Goal: Information Seeking & Learning: Stay updated

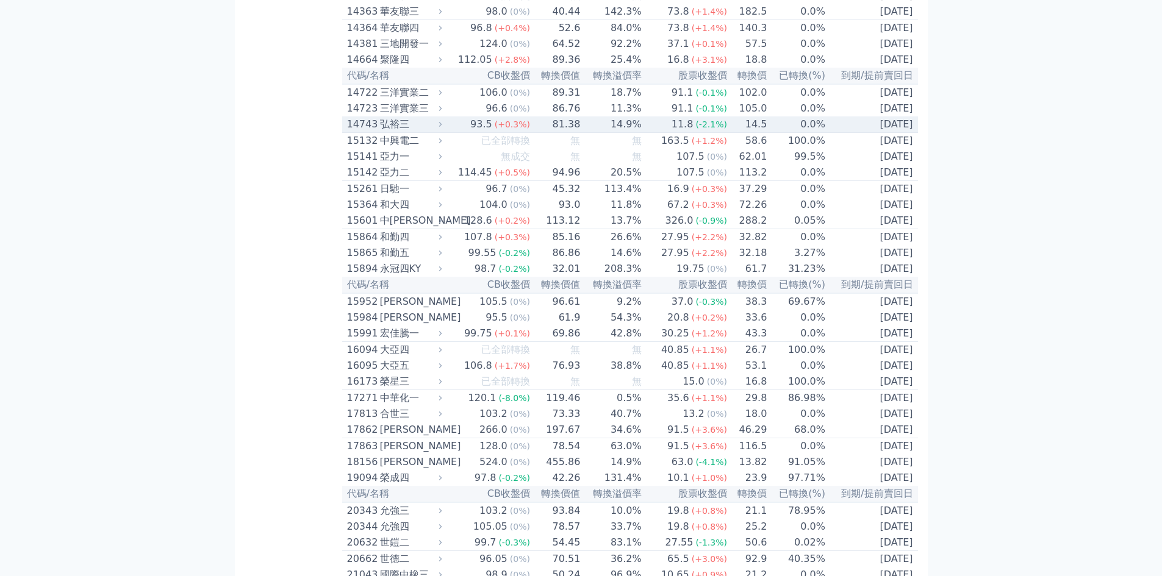
scroll to position [244, 0]
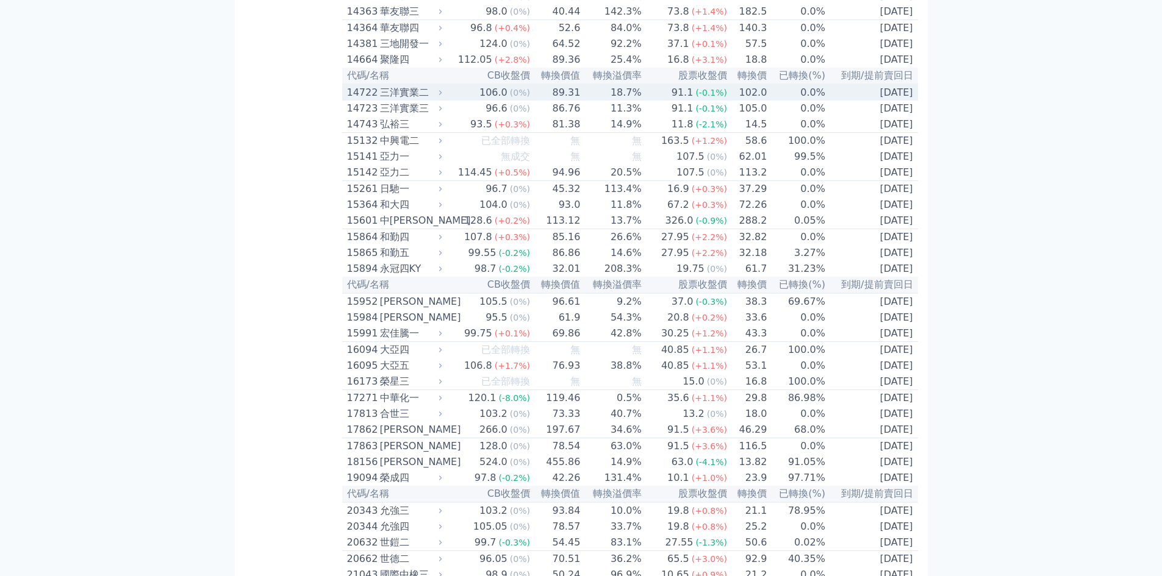
click at [540, 101] on td "89.31" at bounding box center [555, 92] width 50 height 16
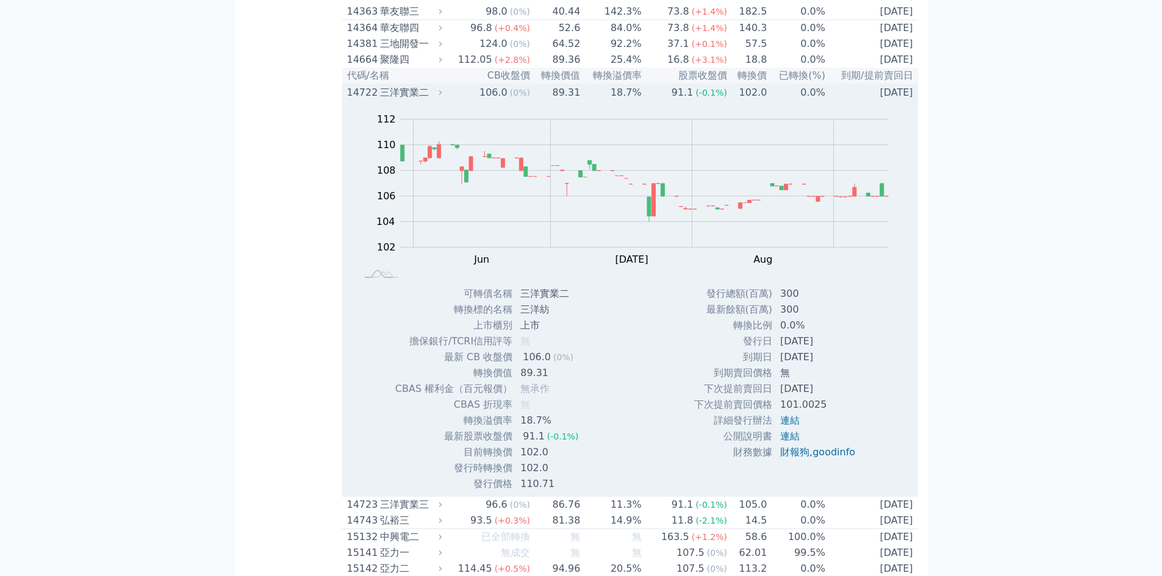
click at [540, 101] on td "89.31" at bounding box center [555, 92] width 50 height 16
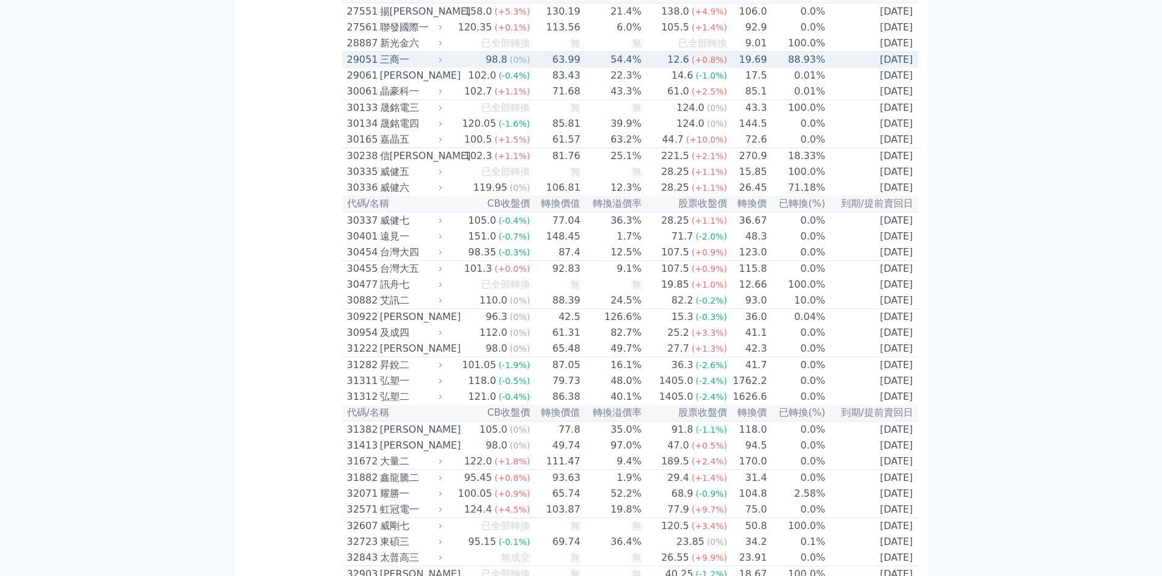
scroll to position [1585, 0]
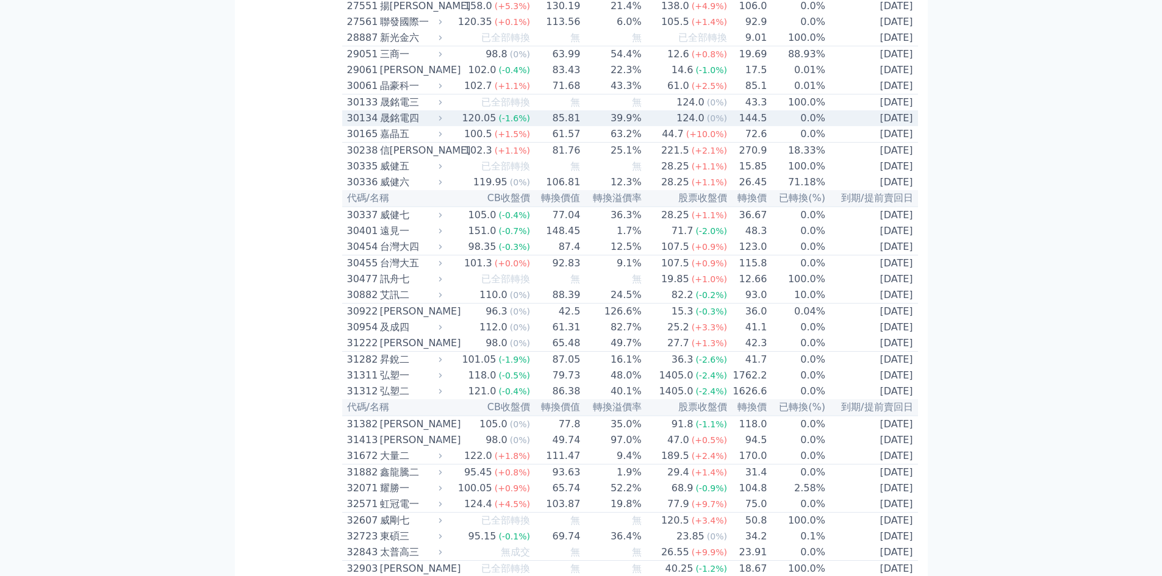
click at [441, 122] on icon at bounding box center [440, 118] width 8 height 8
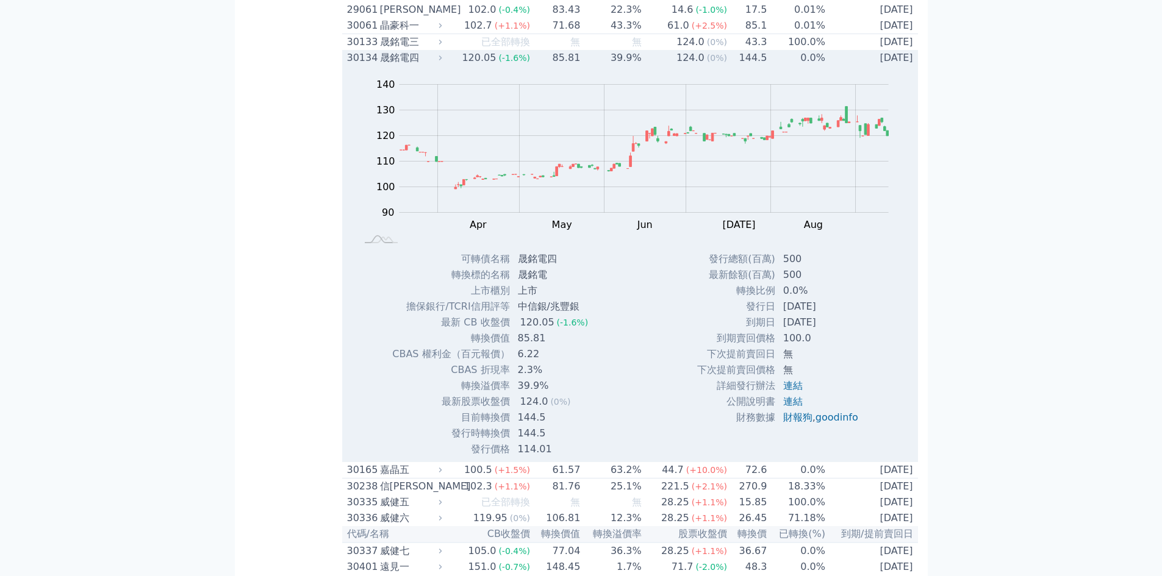
scroll to position [1646, 0]
click at [441, 61] on icon at bounding box center [440, 57] width 8 height 8
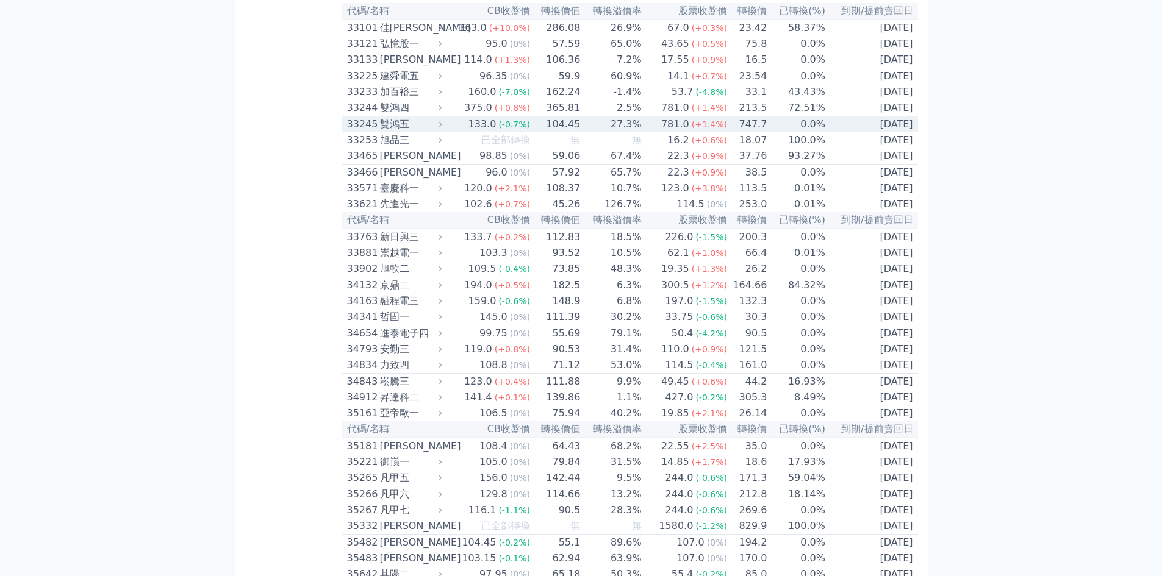
scroll to position [2317, 0]
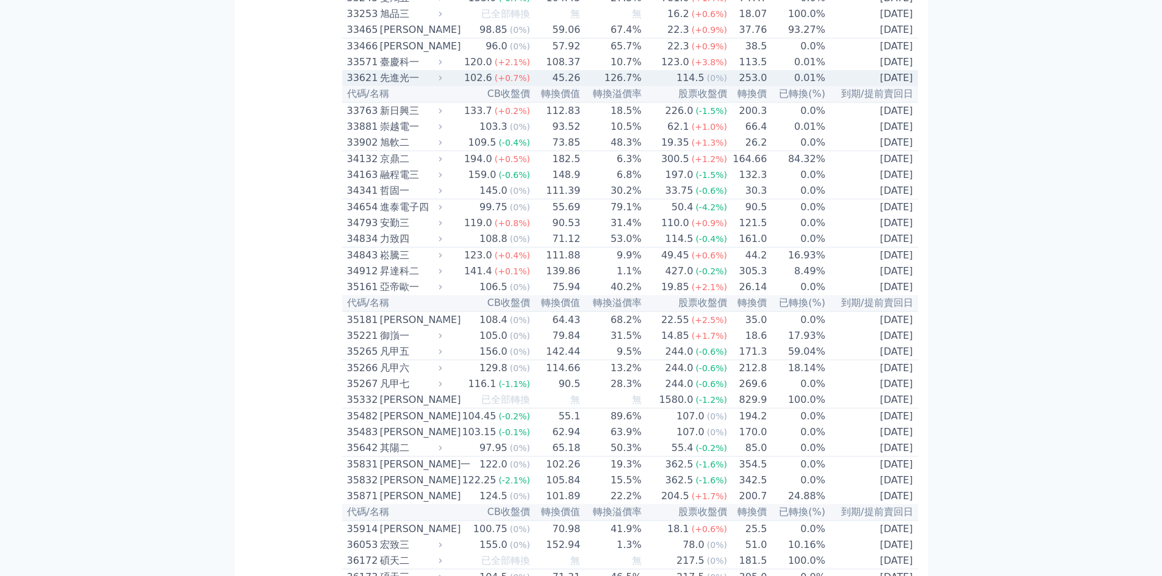
click at [444, 82] on icon at bounding box center [440, 78] width 8 height 8
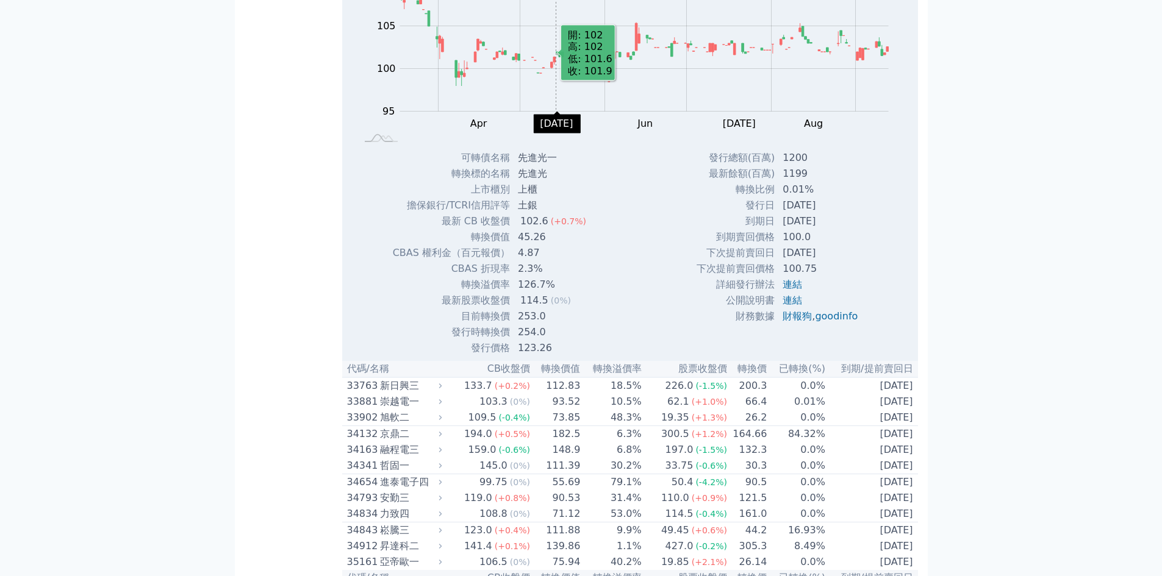
scroll to position [2439, 0]
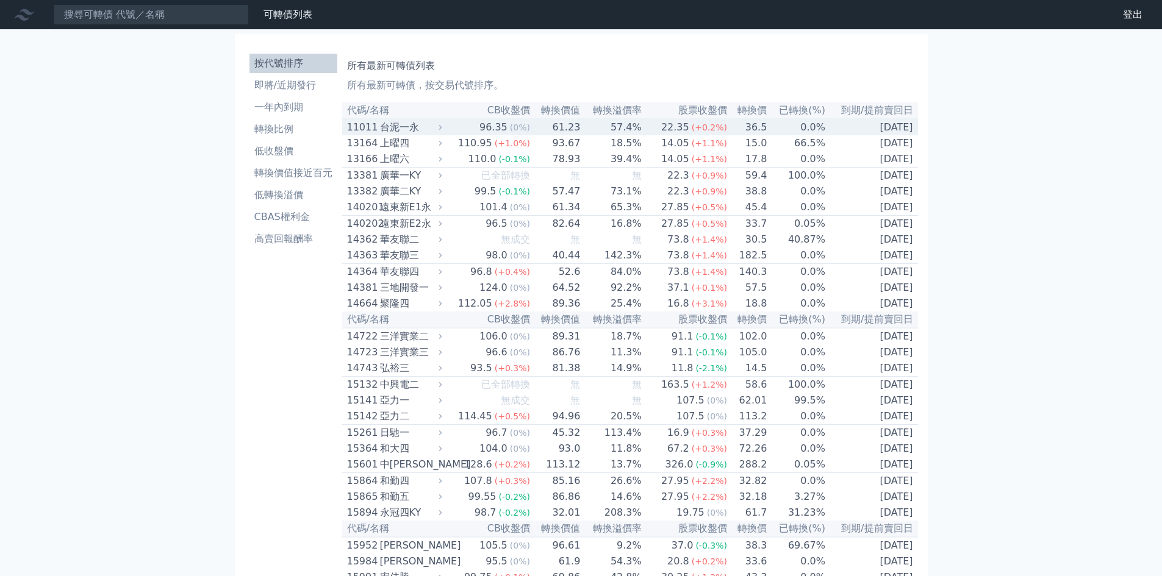
click at [444, 131] on icon at bounding box center [440, 127] width 8 height 8
